Goal: Obtain resource: Download file/media

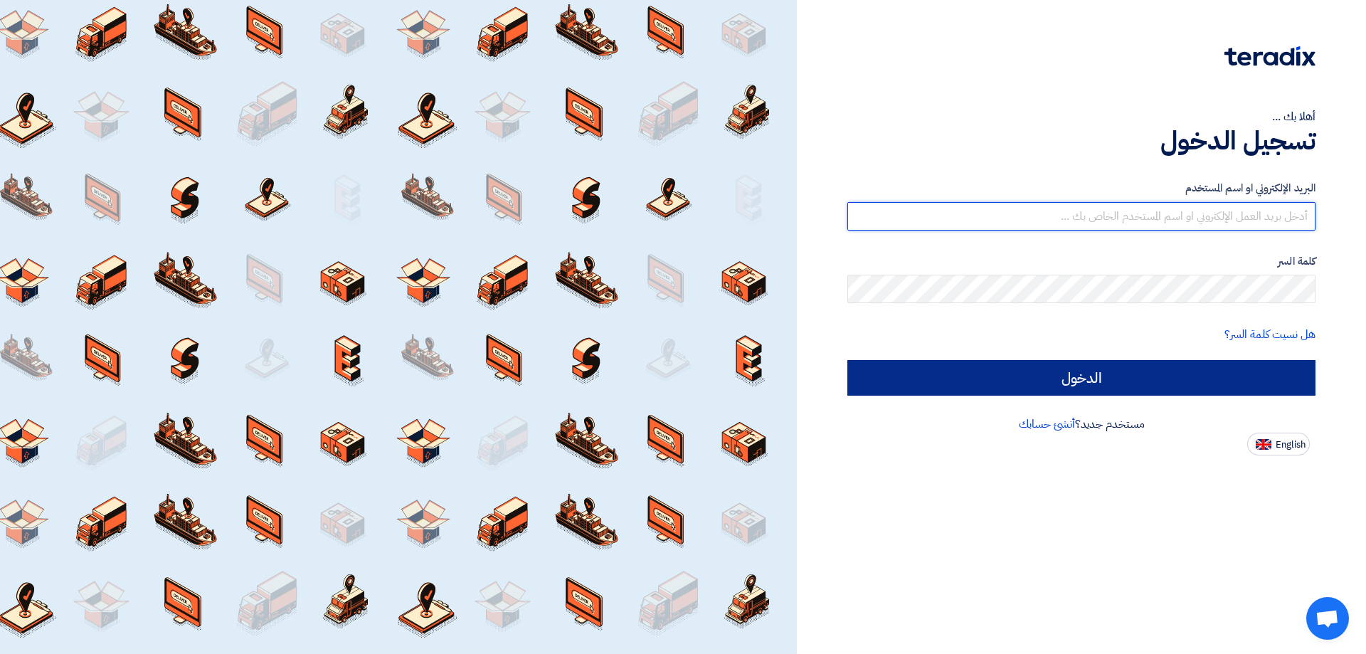
type input "[PERSON_NAME][EMAIL_ADDRESS][PERSON_NAME][DOMAIN_NAME]"
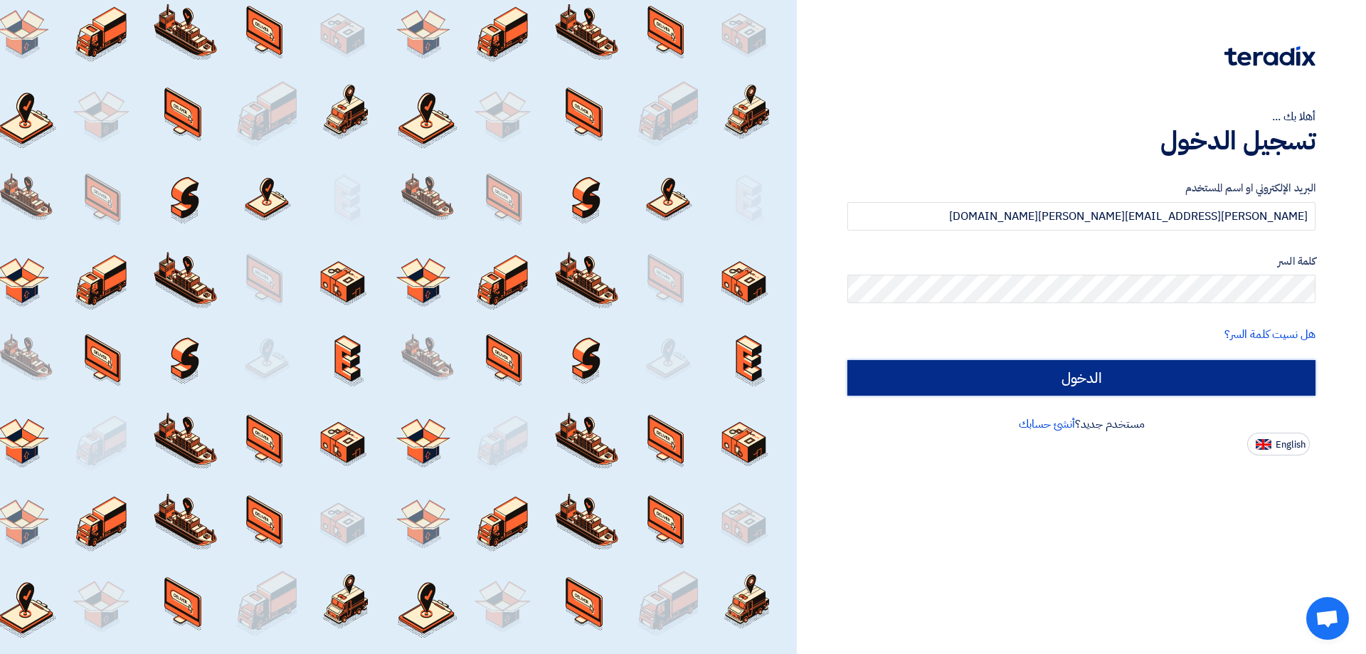
click at [1123, 384] on input "الدخول" at bounding box center [1081, 378] width 468 height 36
type input "Sign in"
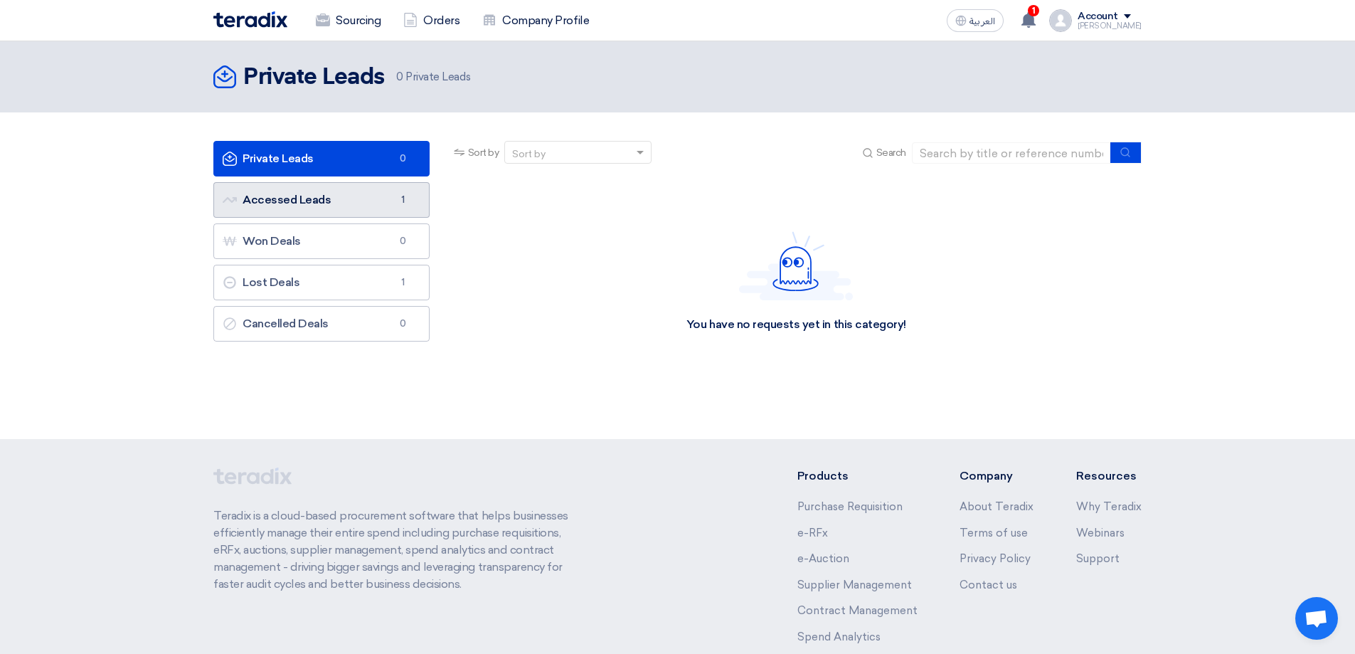
click at [336, 194] on link "Accessed Leads Accessed Leads 1" at bounding box center [321, 200] width 216 height 36
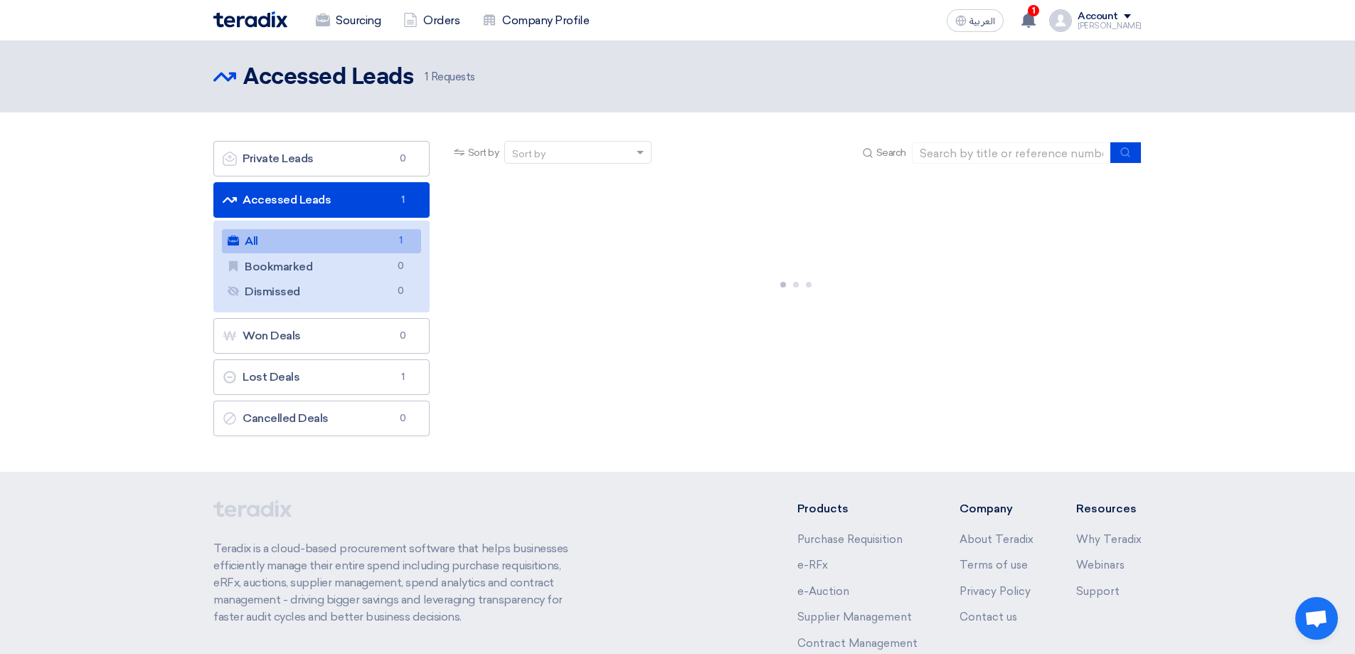
click at [307, 242] on link "All All 1" at bounding box center [321, 241] width 199 height 24
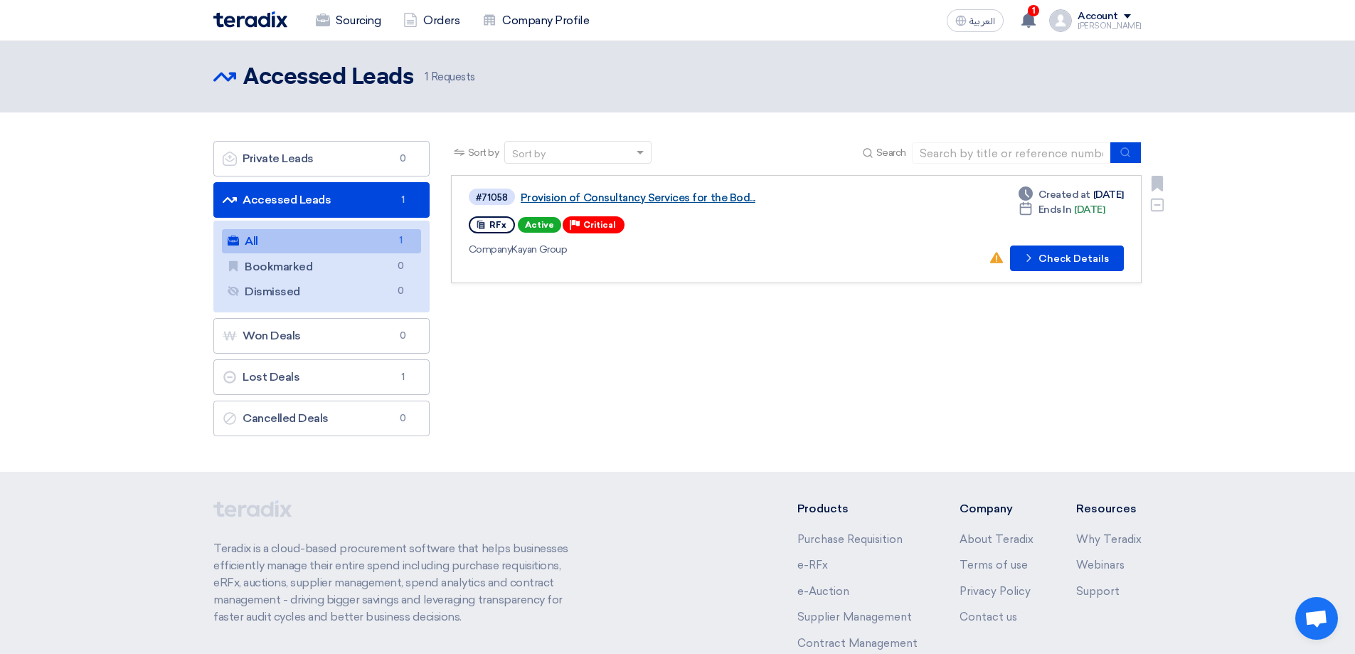
click at [663, 194] on link "Provision of Consultancy Services for the Bod..." at bounding box center [699, 197] width 356 height 13
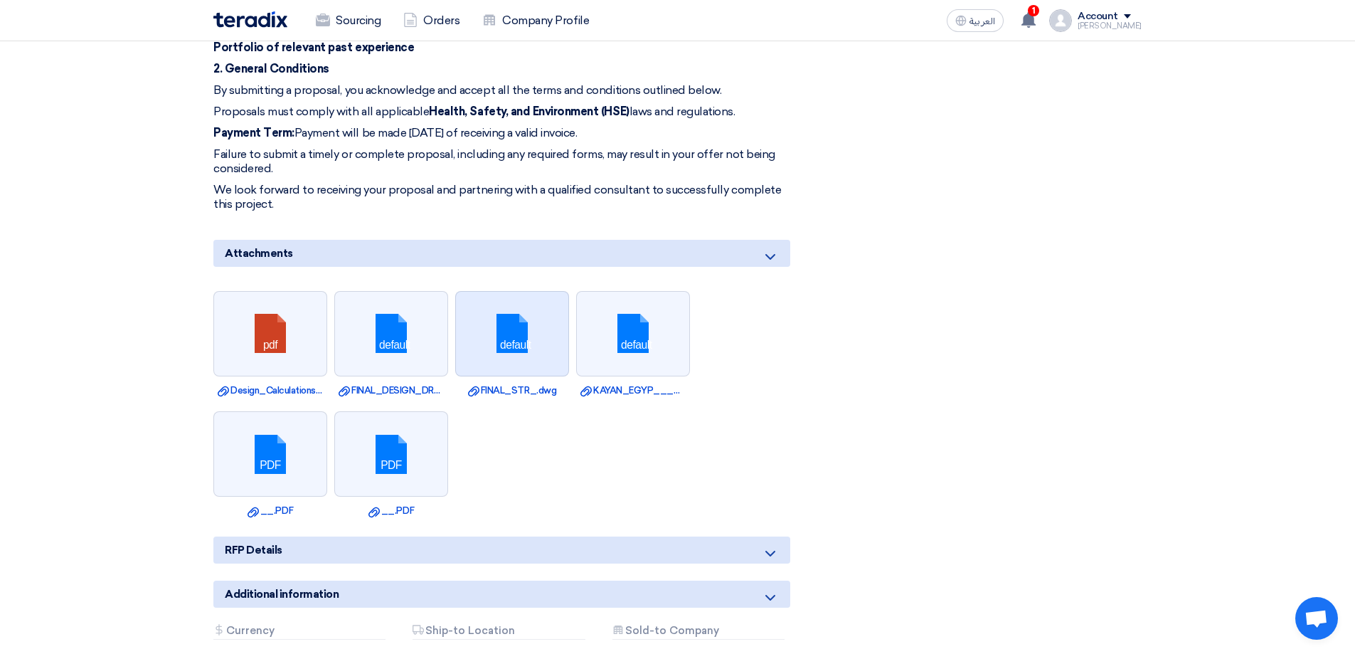
scroll to position [925, 0]
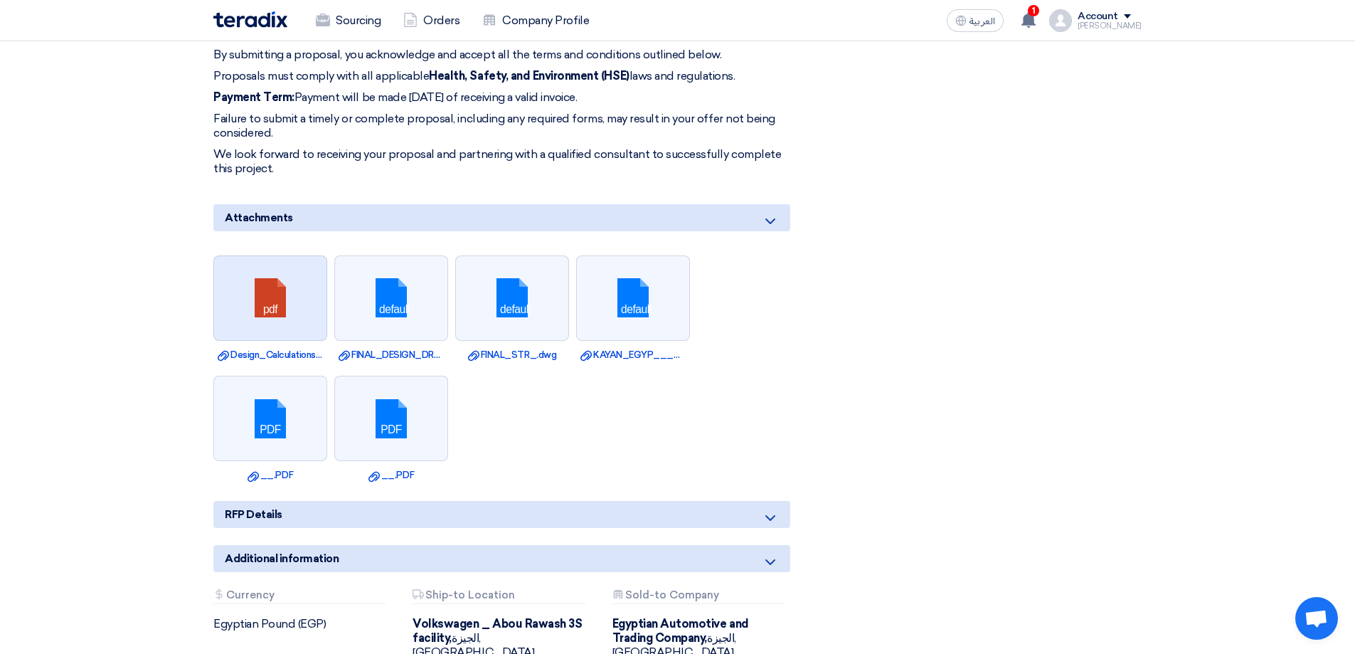
click at [287, 259] on link at bounding box center [271, 298] width 114 height 85
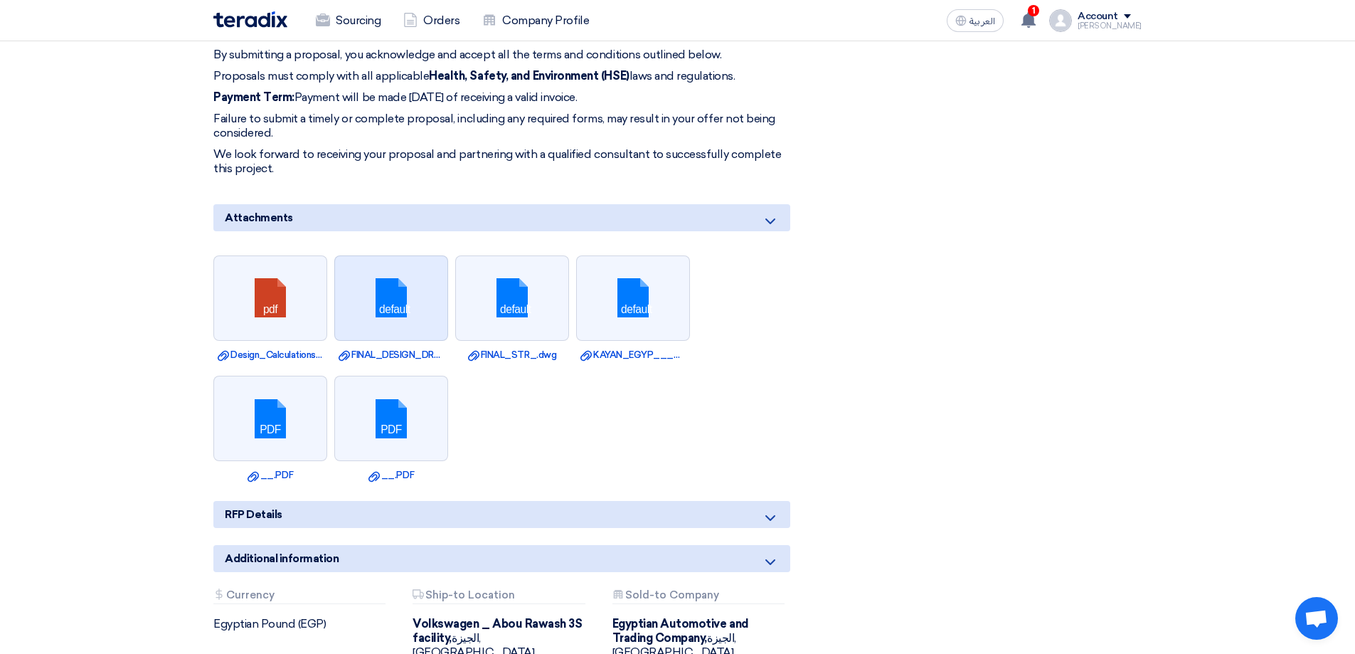
click at [383, 271] on link at bounding box center [392, 298] width 114 height 85
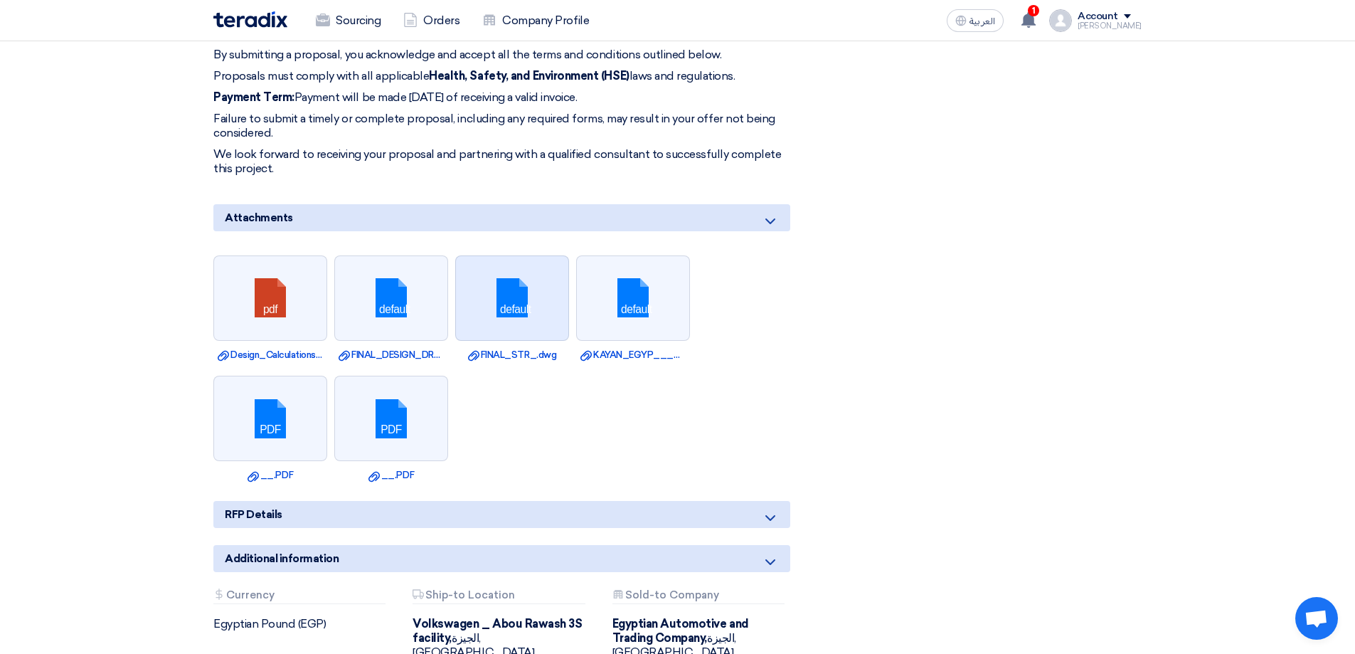
click at [519, 267] on link at bounding box center [513, 298] width 114 height 85
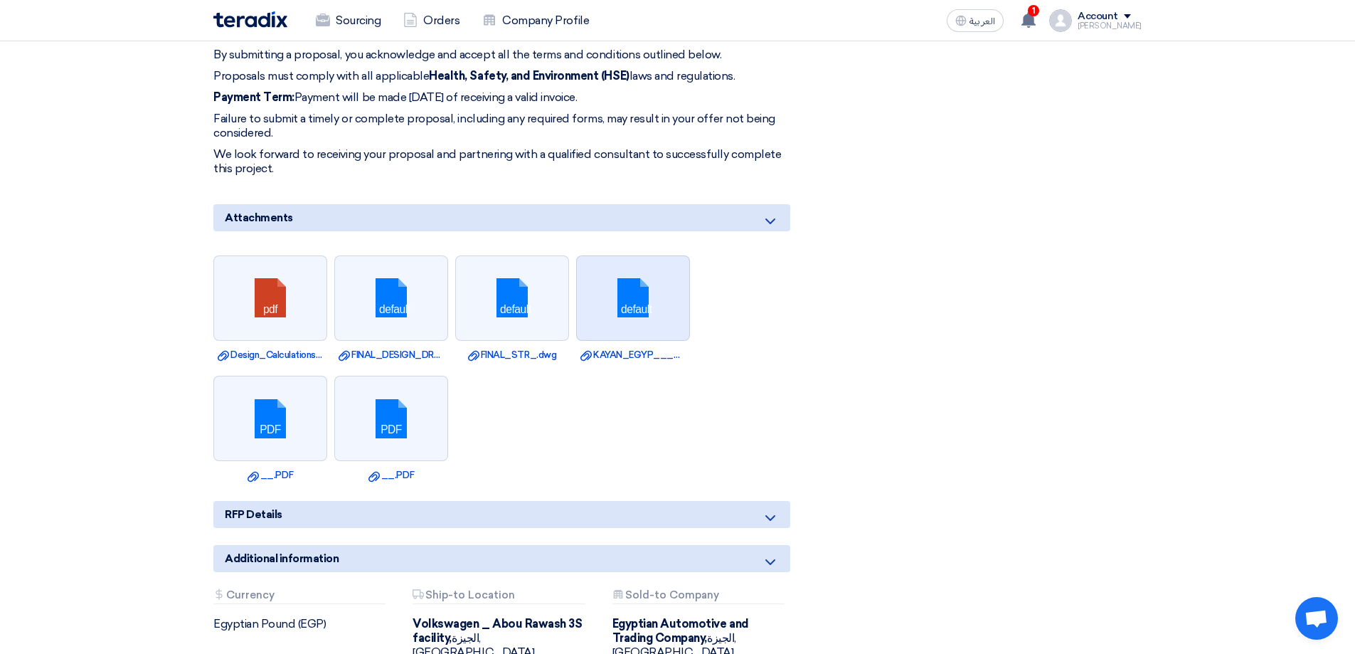
click at [649, 274] on link at bounding box center [634, 298] width 114 height 85
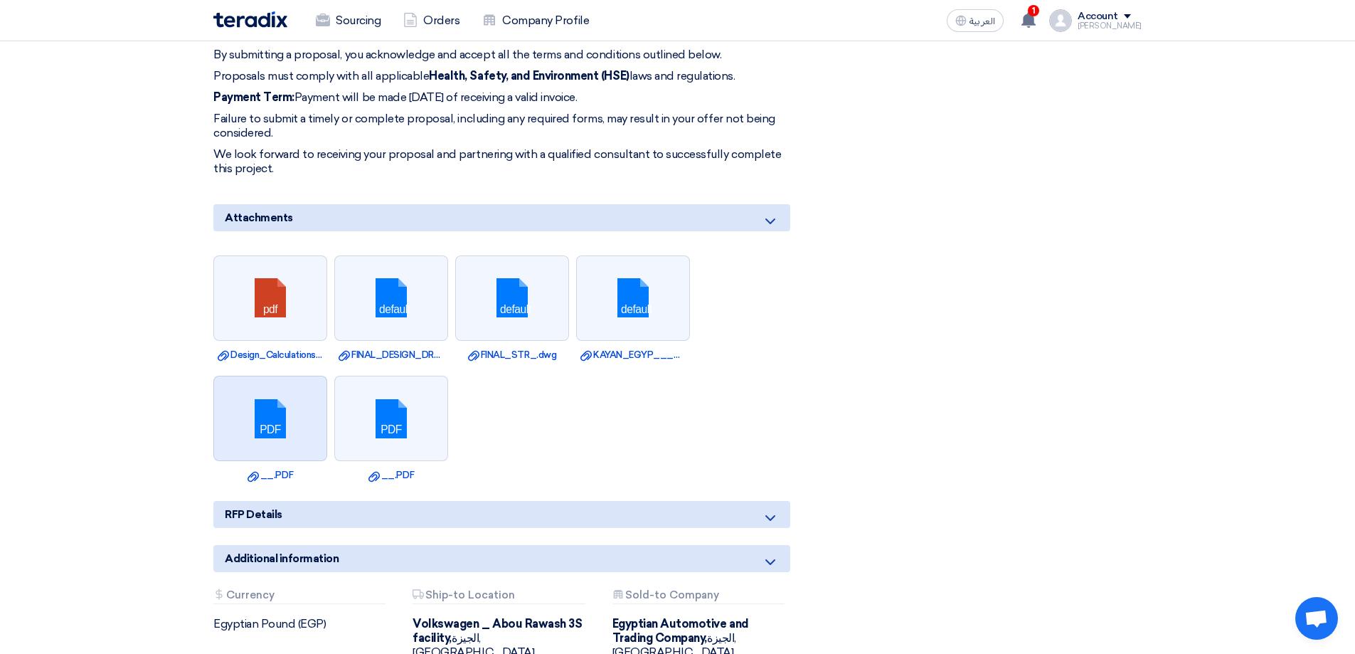
click at [272, 378] on link at bounding box center [271, 418] width 114 height 85
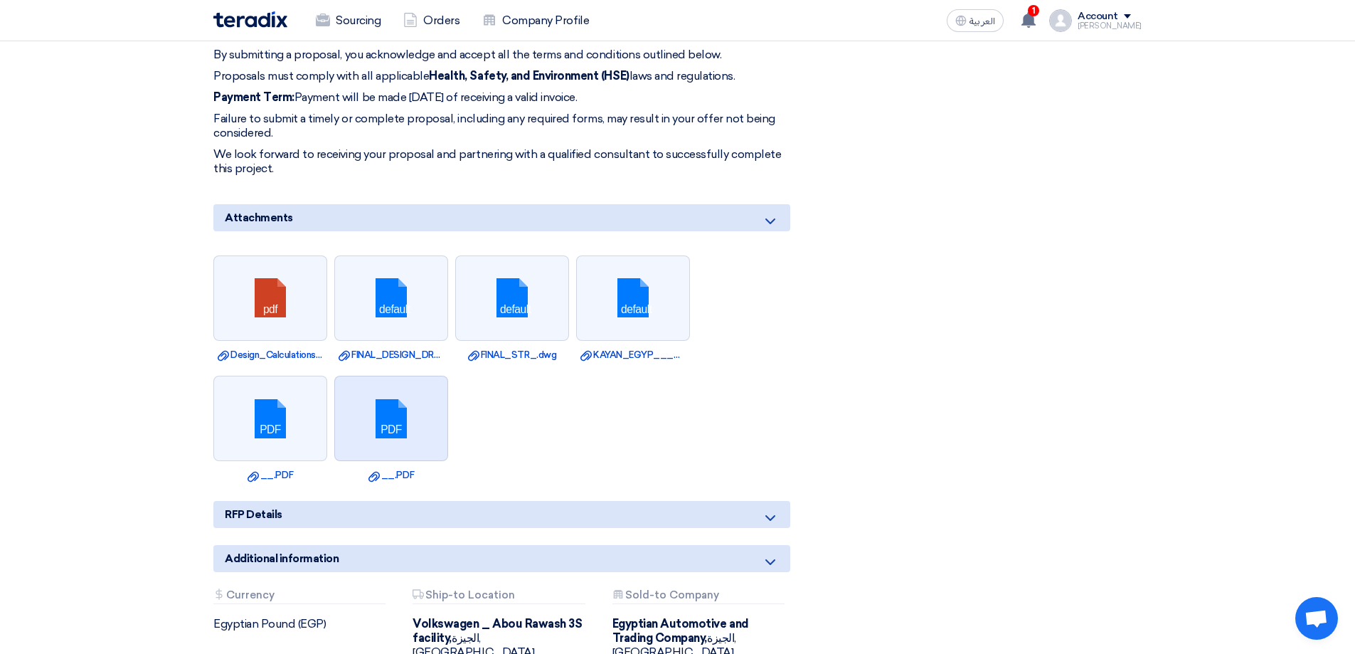
click at [410, 377] on link at bounding box center [392, 418] width 114 height 85
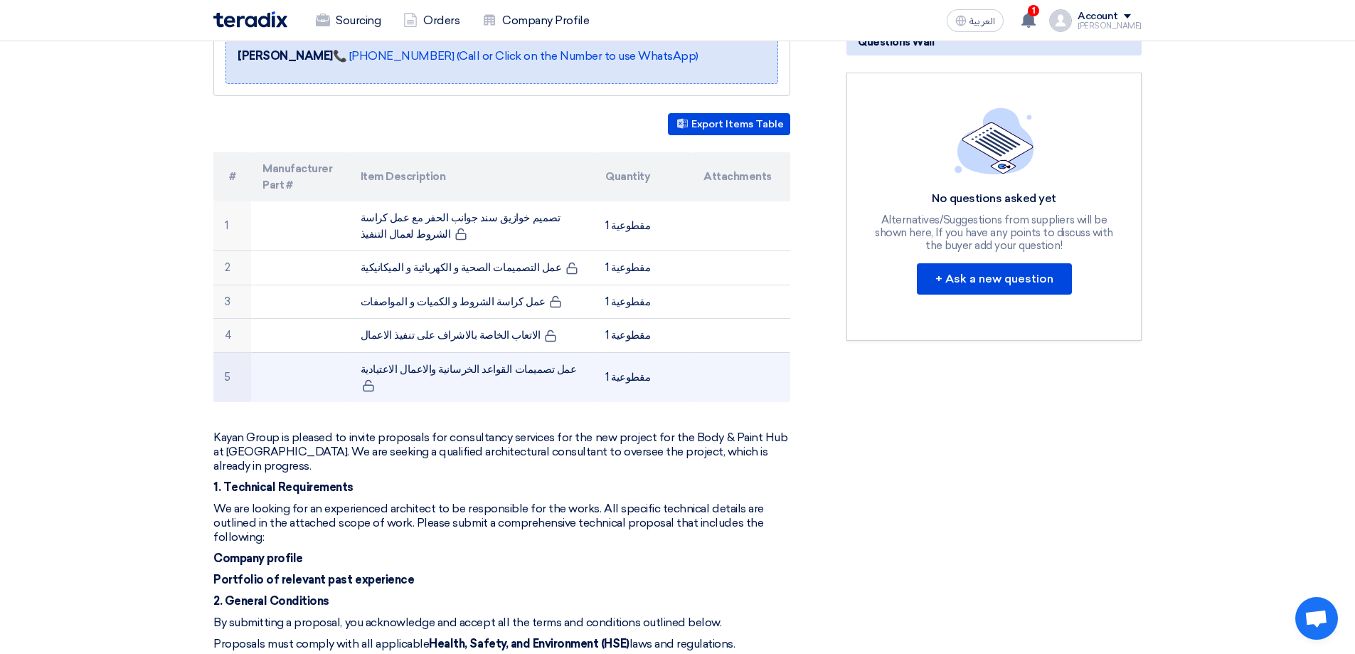
scroll to position [354, 0]
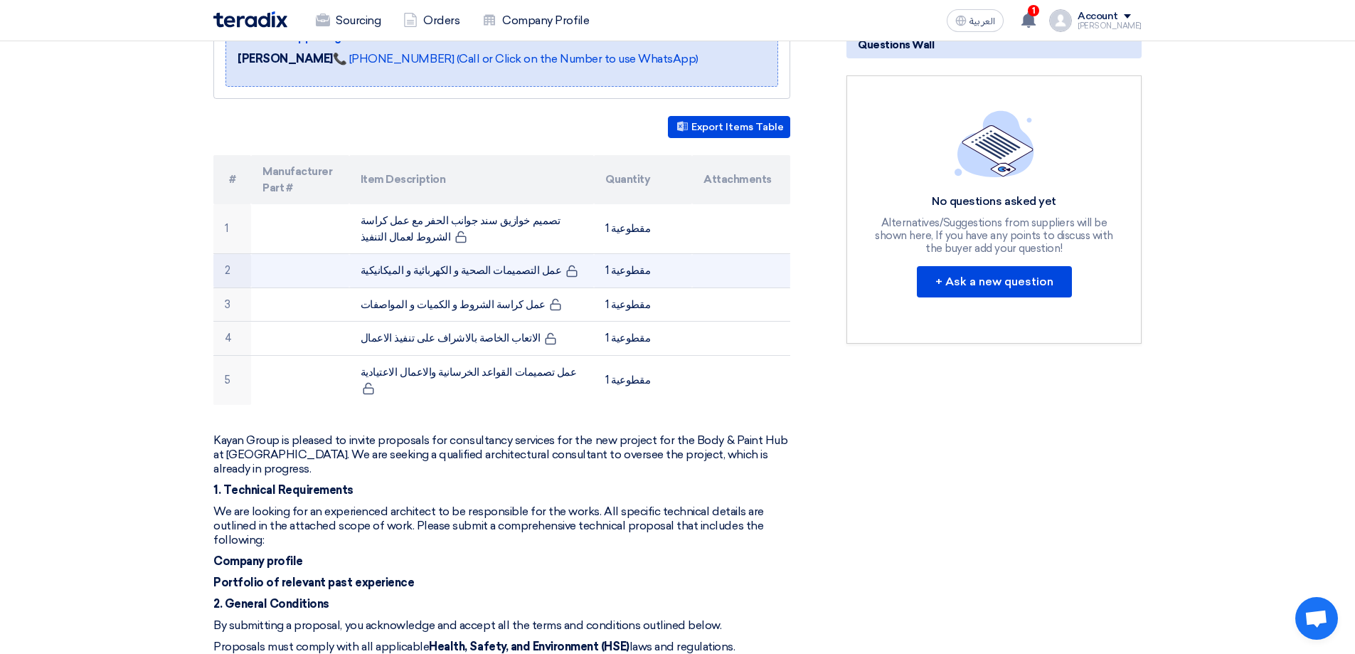
drag, startPoint x: 476, startPoint y: 255, endPoint x: 398, endPoint y: 256, distance: 78.3
click at [398, 257] on td "عمل التصميمات الصحية و الكهربائية و الميكانيكية" at bounding box center [471, 271] width 245 height 34
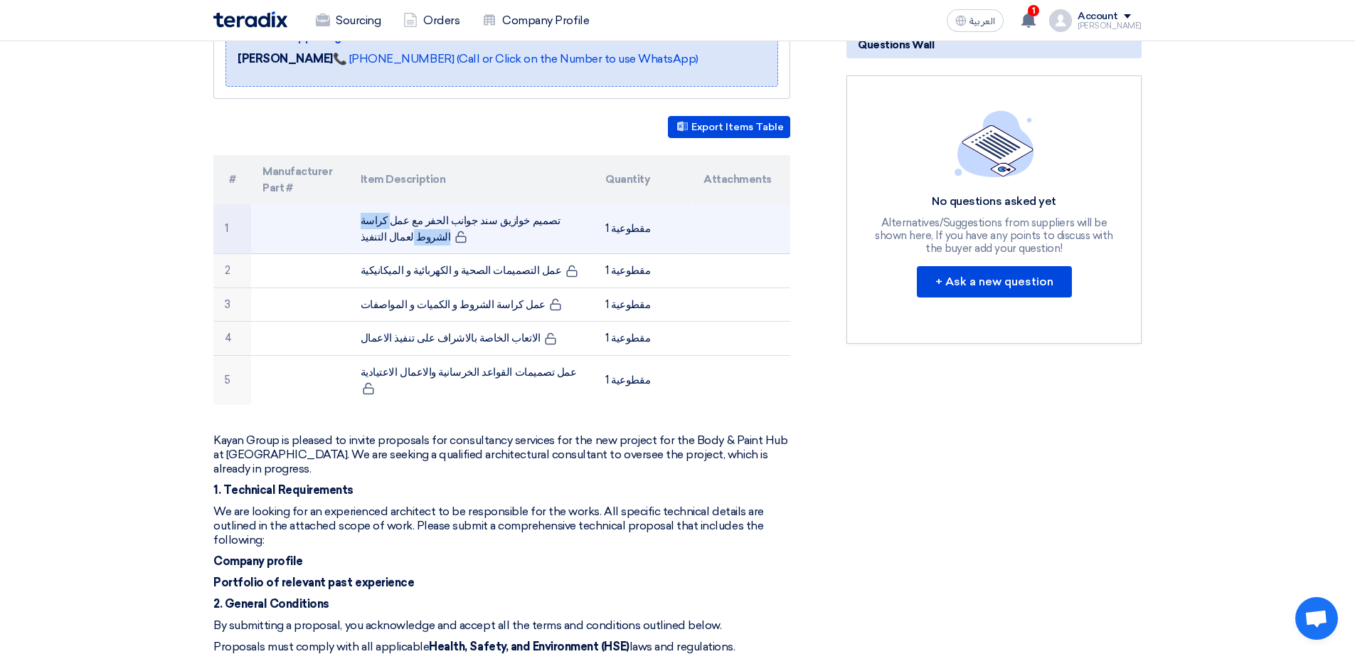
drag, startPoint x: 509, startPoint y: 203, endPoint x: 455, endPoint y: 205, distance: 54.1
click at [455, 205] on td "تصميم خوازيق سند جوانب الحفر مع عمل كراسة الشروط لعمال التنفيذ" at bounding box center [471, 229] width 245 height 50
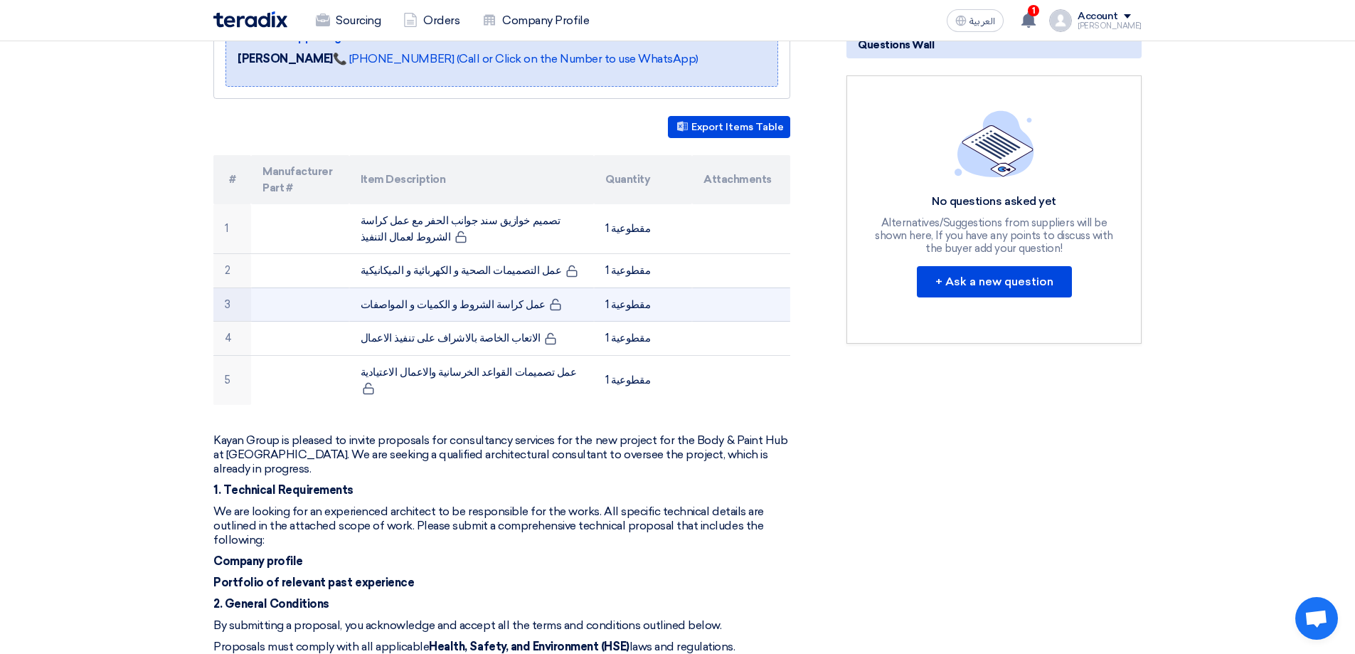
click at [468, 291] on td "عمل كراسة الشروط و الكميات و المواصفات" at bounding box center [471, 304] width 245 height 34
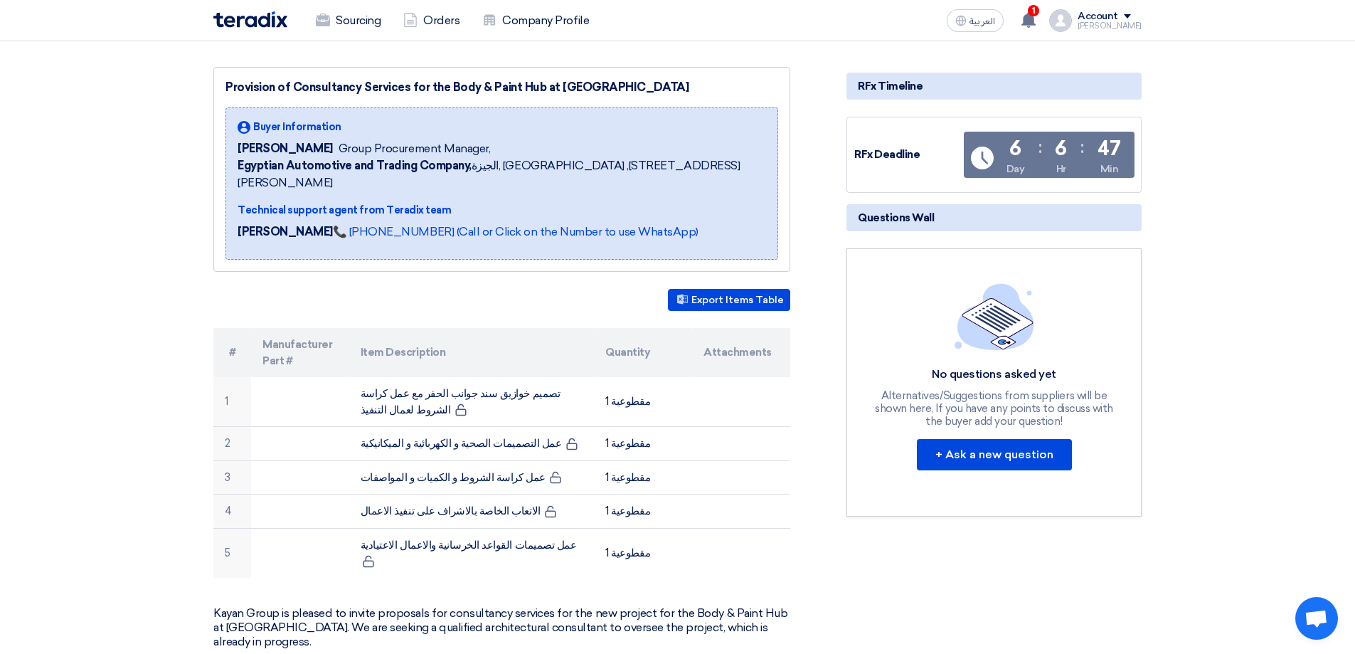
scroll to position [141, 0]
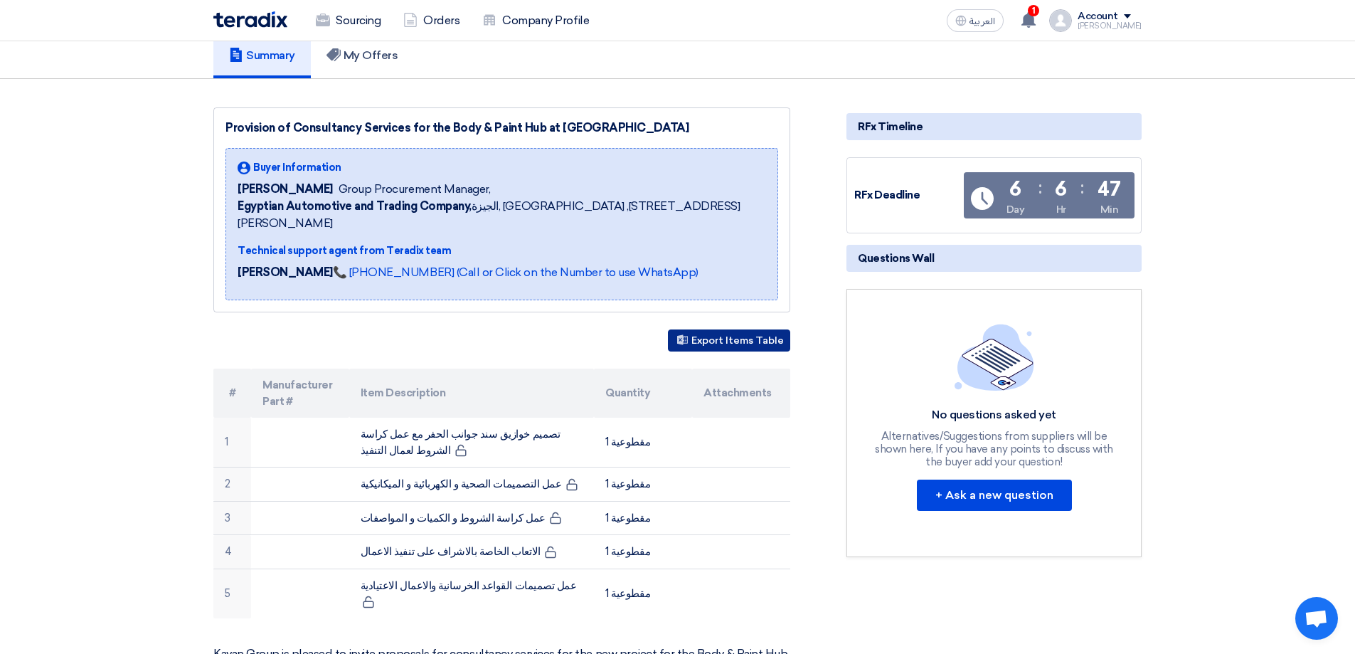
click at [718, 329] on button "Export Items Table" at bounding box center [729, 340] width 122 height 22
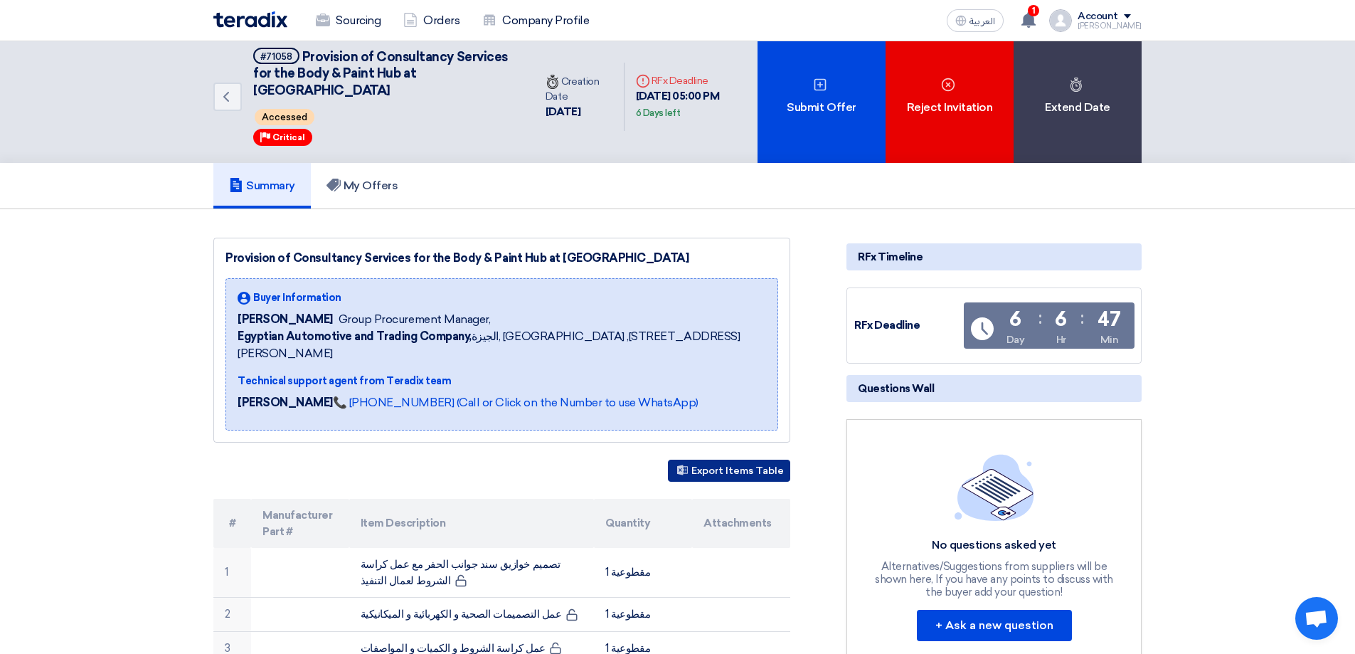
scroll to position [0, 0]
